Goal: Information Seeking & Learning: Learn about a topic

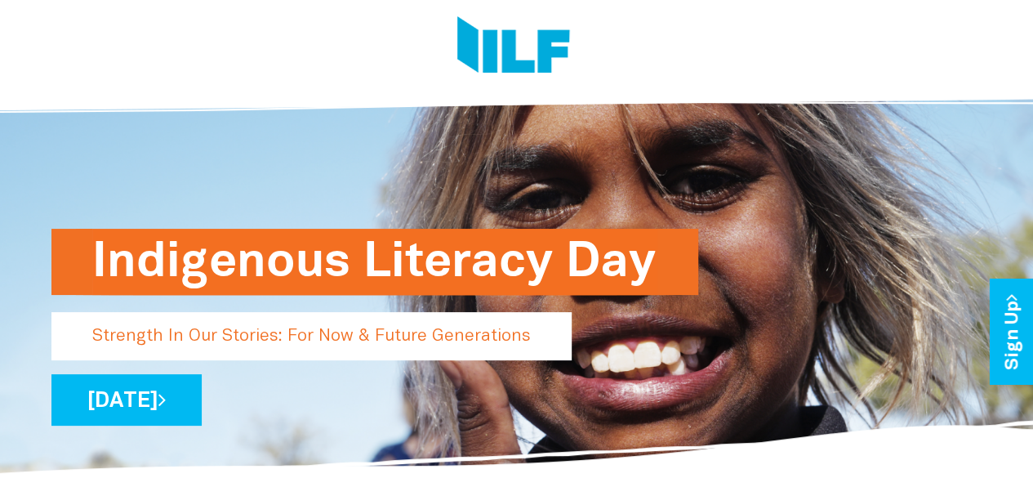
click at [323, 331] on p "Strength In Our Stories: For Now & Future Generations" at bounding box center [311, 336] width 520 height 48
click at [465, 246] on h1 "Indigenous Literacy Day" at bounding box center [374, 262] width 565 height 66
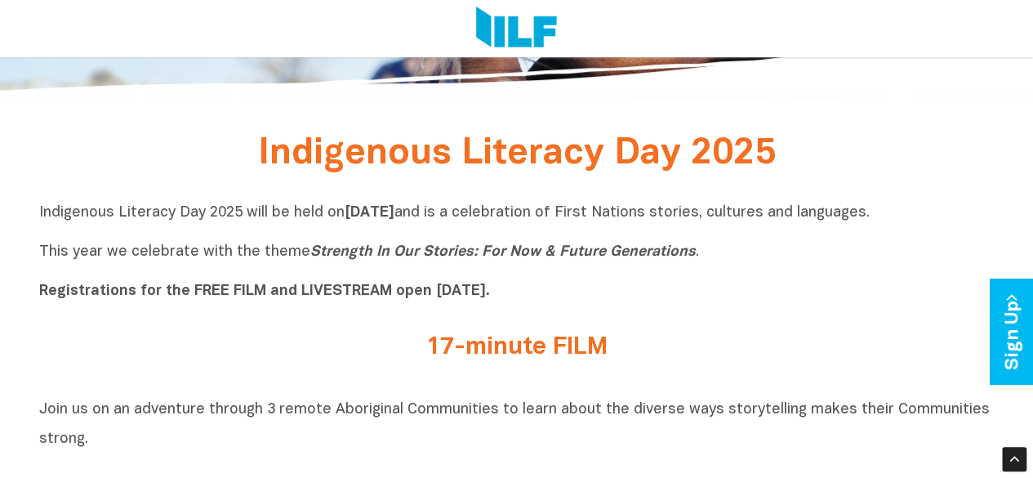
scroll to position [408, 0]
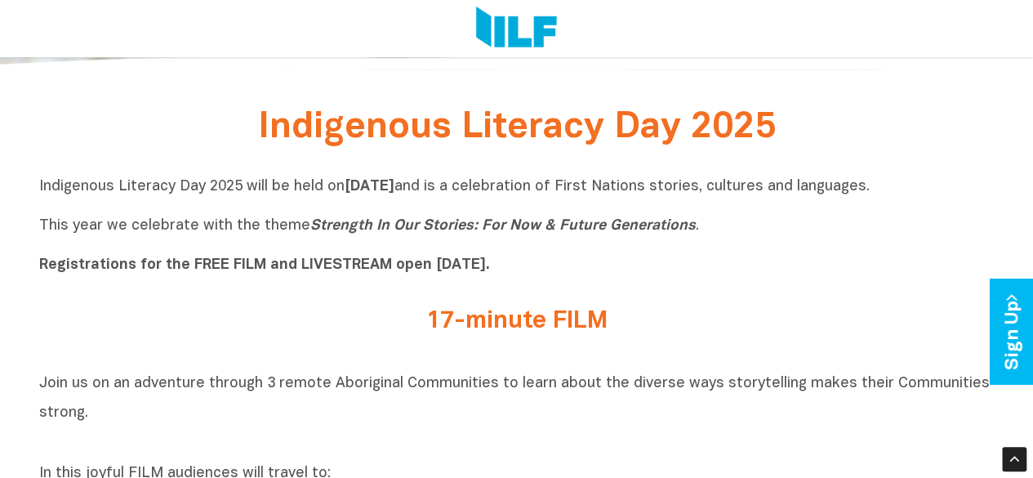
click at [537, 150] on div "Indigenous Literacy Day 2025" at bounding box center [516, 133] width 637 height 38
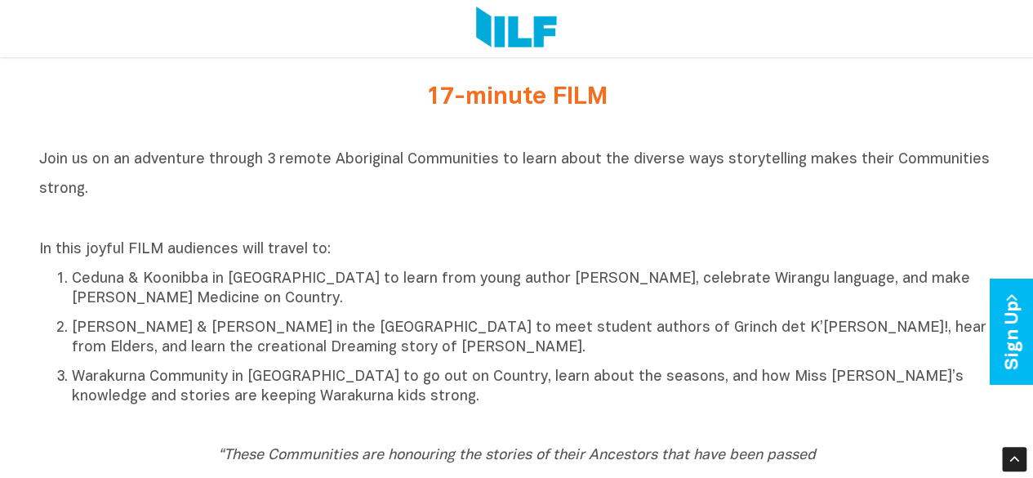
scroll to position [653, 0]
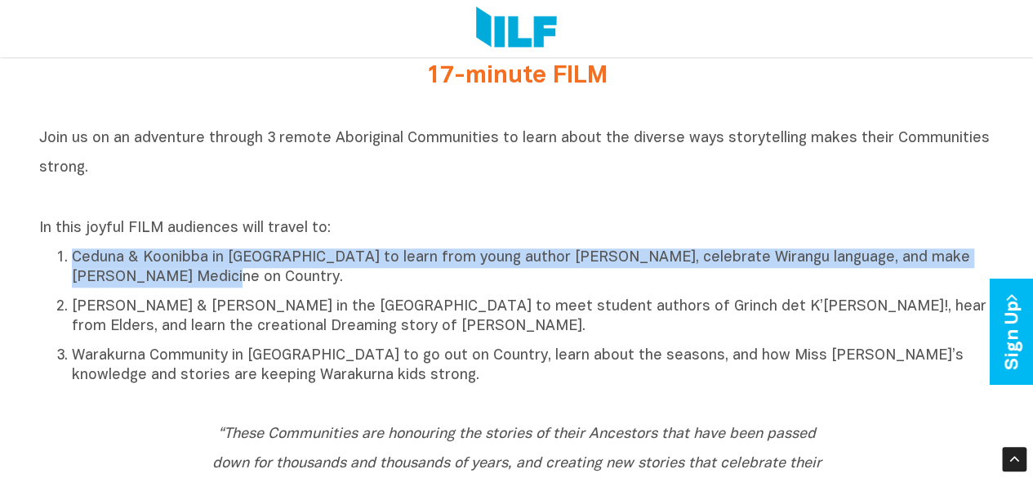
drag, startPoint x: 76, startPoint y: 262, endPoint x: 267, endPoint y: 297, distance: 194.3
click at [148, 287] on p "Ceduna & Koonibba in [GEOGRAPHIC_DATA] to learn from young author [PERSON_NAME]…" at bounding box center [533, 267] width 923 height 39
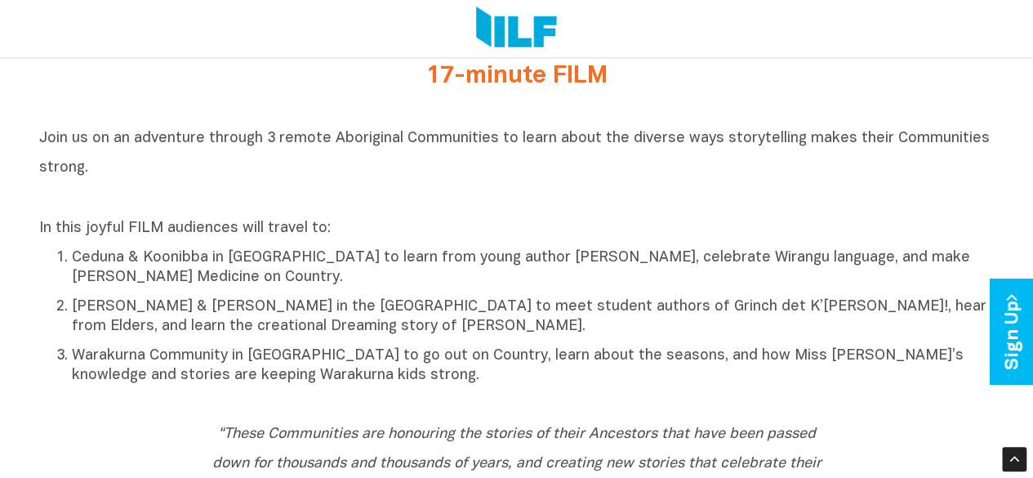
click at [283, 298] on ol "Ceduna & Koonibba in South Australia to learn from young author Mia Speed, cele…" at bounding box center [516, 316] width 955 height 139
